Goal: Transaction & Acquisition: Purchase product/service

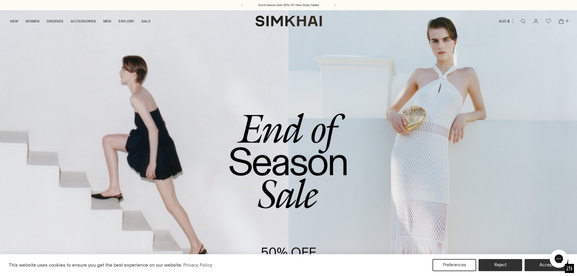
scroll to position [121, 0]
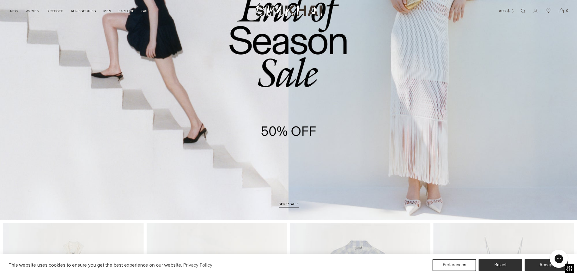
click at [295, 202] on span "shop sale" at bounding box center [289, 204] width 20 height 4
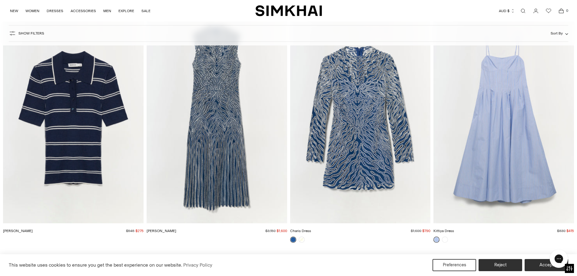
scroll to position [2485, 0]
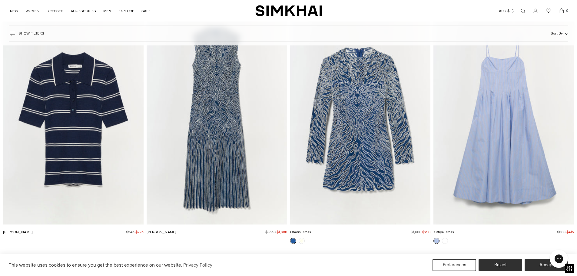
click at [0, 0] on img "Kittiya Dress" at bounding box center [0, 0] width 0 height 0
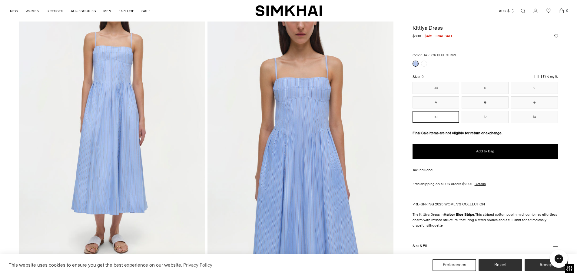
scroll to position [30, 0]
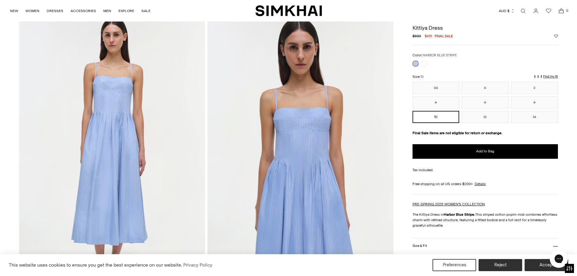
drag, startPoint x: 445, startPoint y: 27, endPoint x: 405, endPoint y: 26, distance: 40.3
drag, startPoint x: 444, startPoint y: 26, endPoint x: 414, endPoint y: 25, distance: 30.0
click at [414, 25] on h1 "Kittiya Dress" at bounding box center [486, 27] width 146 height 5
